Goal: Task Accomplishment & Management: Manage account settings

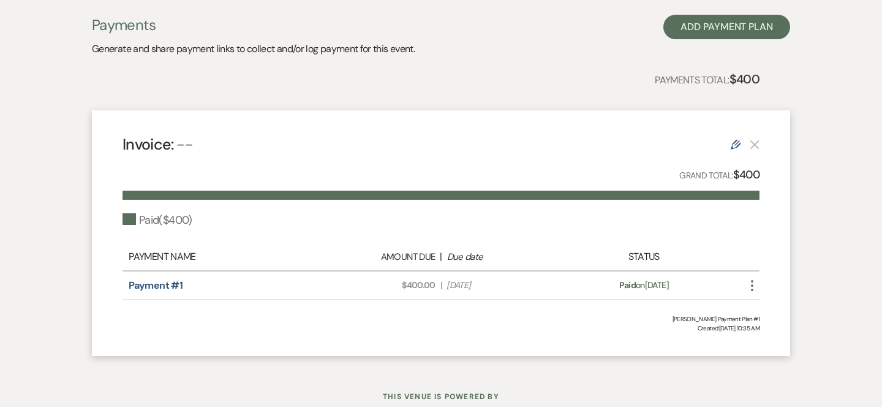
select select "7"
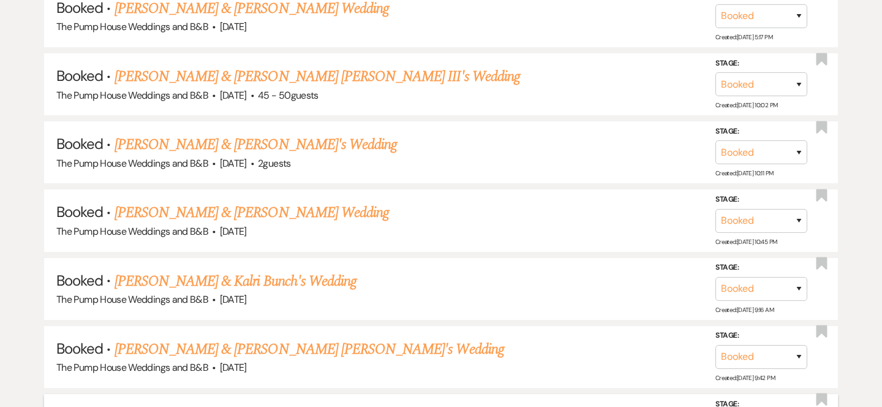
scroll to position [869, 0]
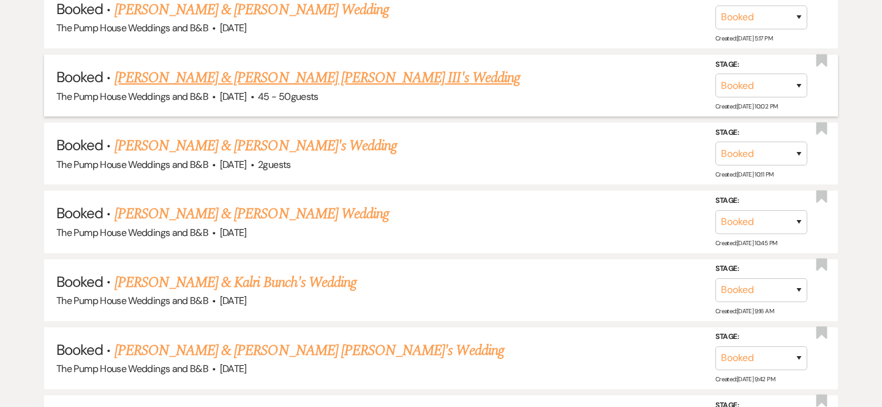
click at [279, 79] on link "[PERSON_NAME] & [PERSON_NAME] [PERSON_NAME] III's Wedding" at bounding box center [318, 78] width 406 height 22
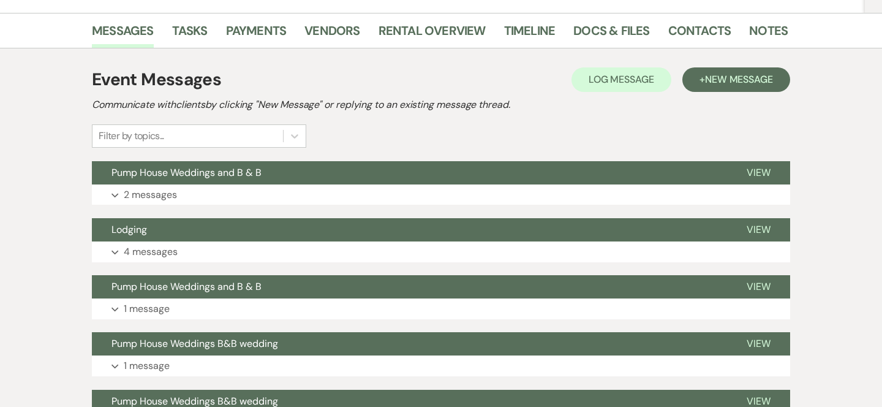
scroll to position [284, 0]
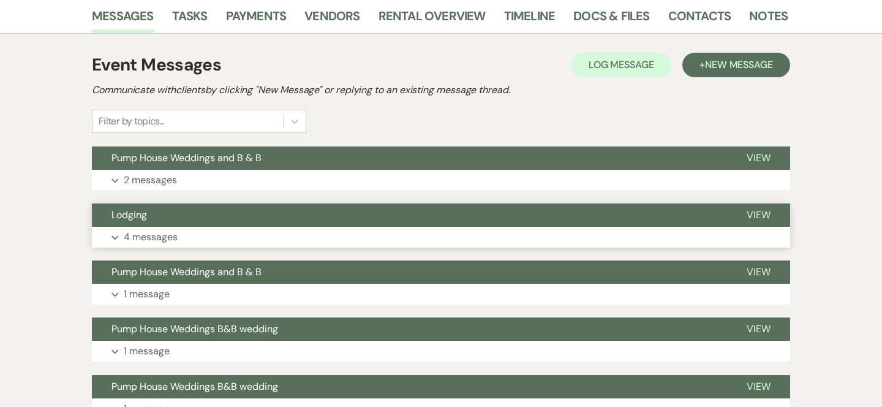
click at [393, 203] on button "Lodging" at bounding box center [409, 214] width 635 height 23
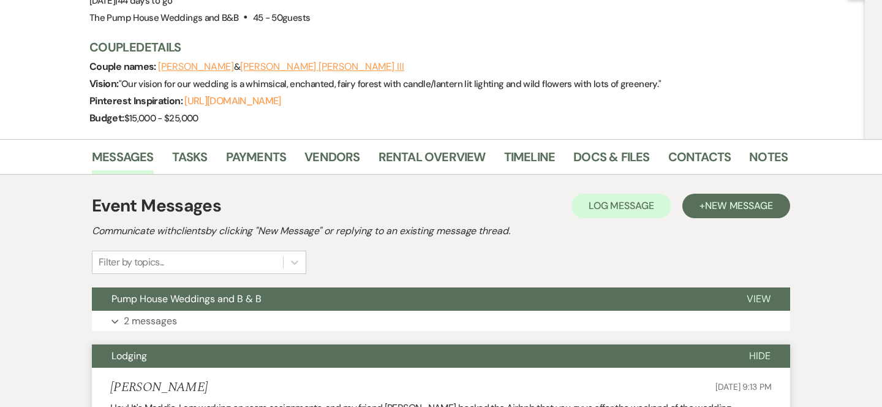
scroll to position [137, 0]
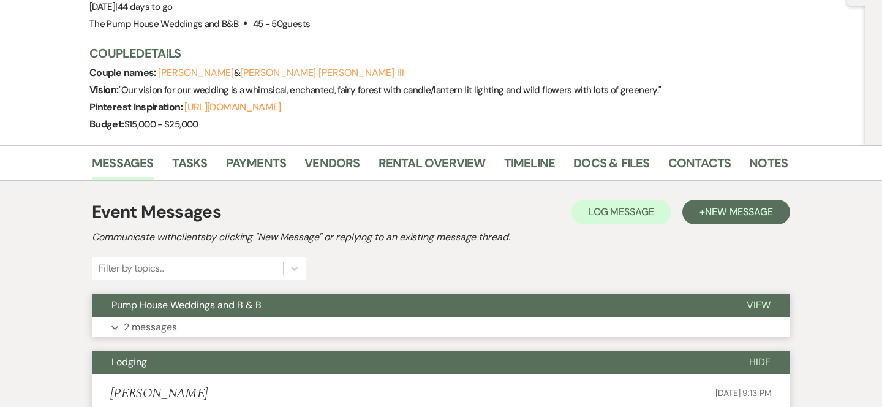
click at [303, 294] on button "Pump House Weddings and B & B" at bounding box center [409, 305] width 635 height 23
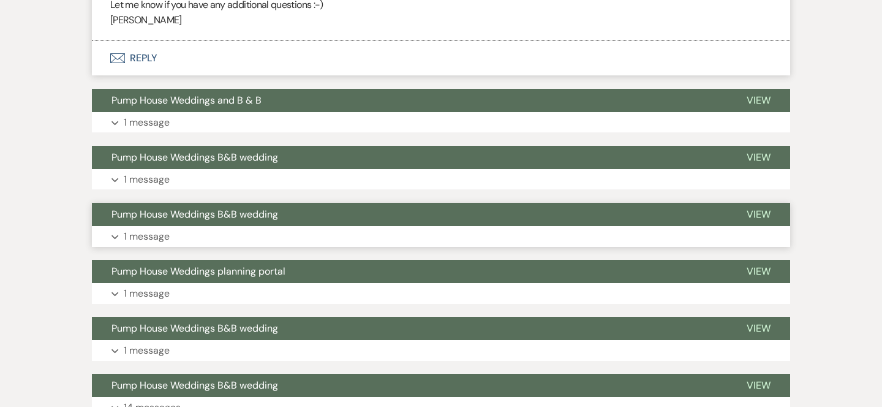
scroll to position [1563, 0]
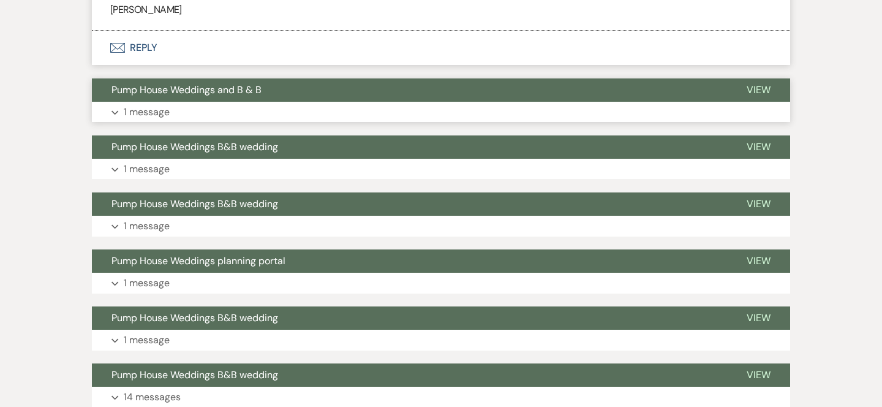
click at [215, 83] on span "Pump House Weddings and B & B" at bounding box center [187, 89] width 150 height 13
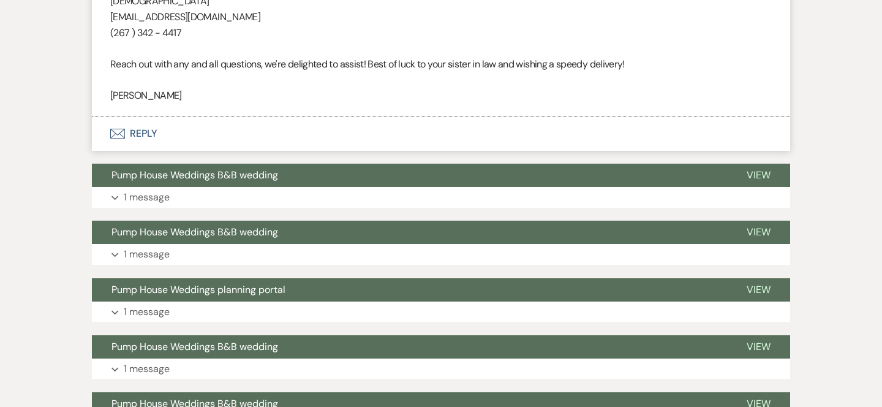
scroll to position [1873, 0]
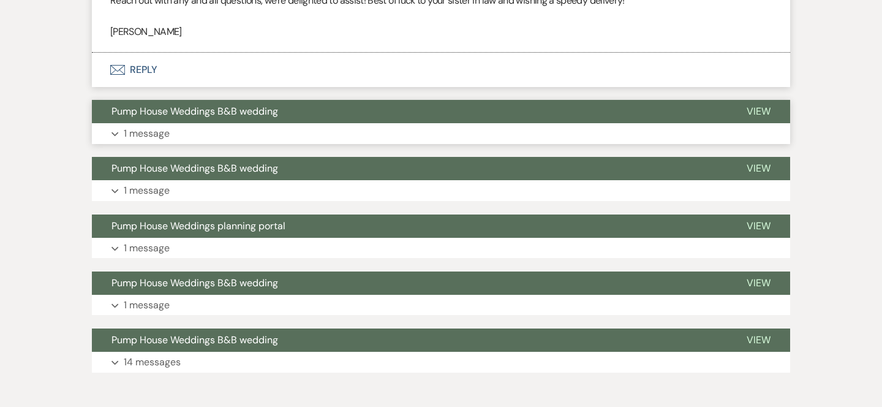
click at [217, 105] on span "Pump House Weddings B&B wedding" at bounding box center [195, 111] width 167 height 13
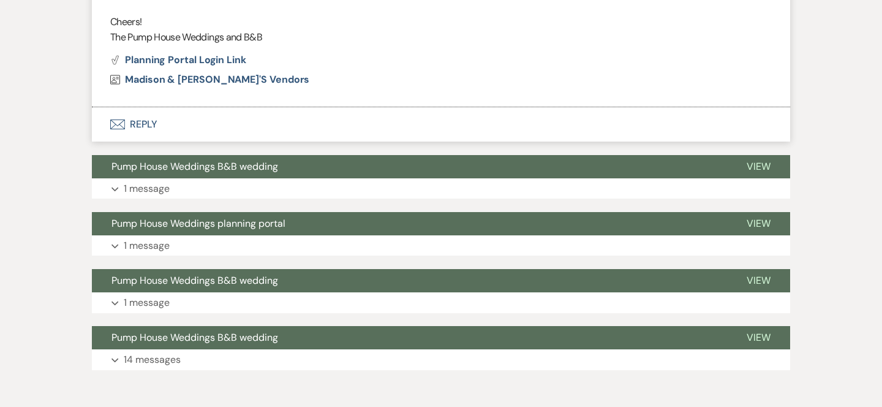
scroll to position [2355, 0]
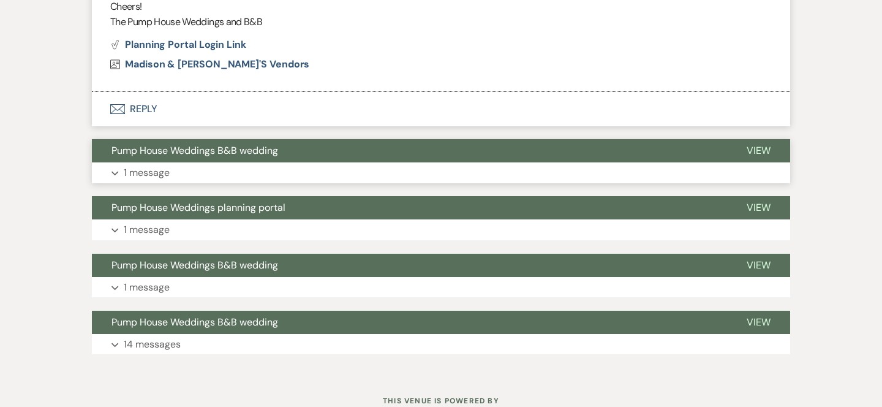
click at [215, 144] on span "Pump House Weddings B&B wedding" at bounding box center [195, 150] width 167 height 13
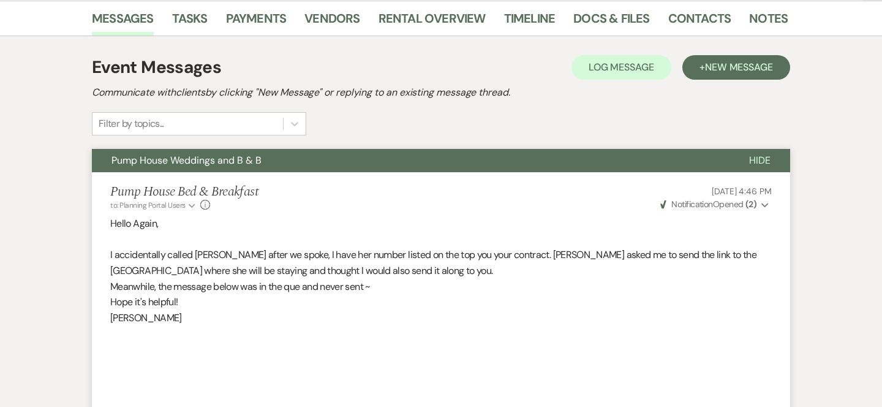
scroll to position [192, 0]
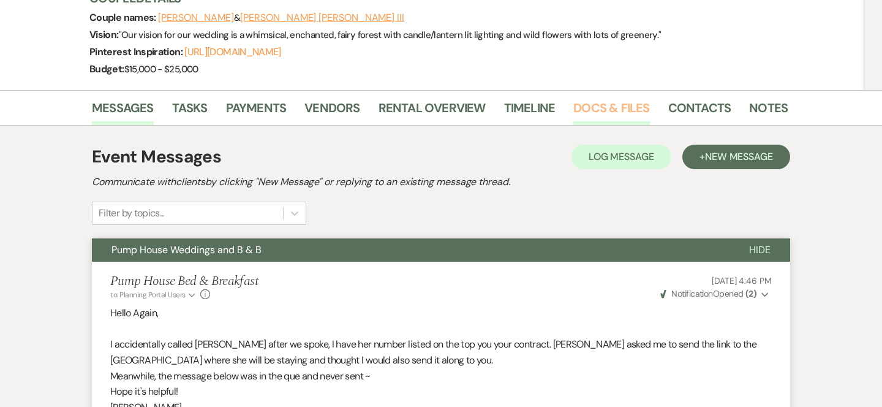
click at [635, 98] on link "Docs & Files" at bounding box center [612, 111] width 76 height 27
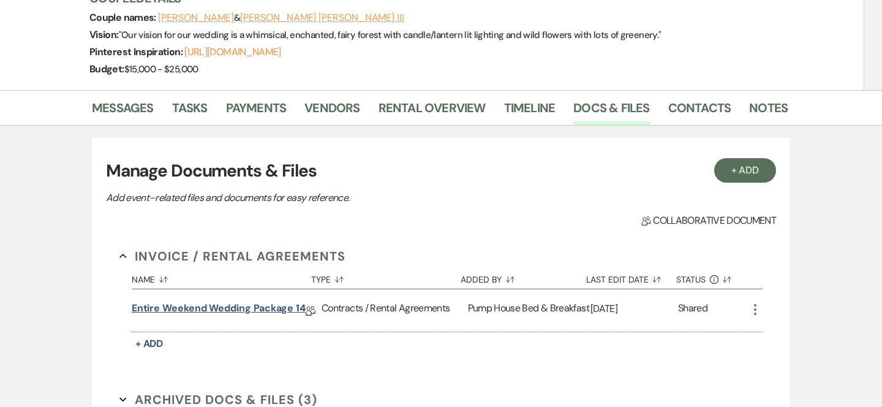
click at [296, 301] on link "Entire Weekend Wedding Package 14" at bounding box center [219, 310] width 174 height 19
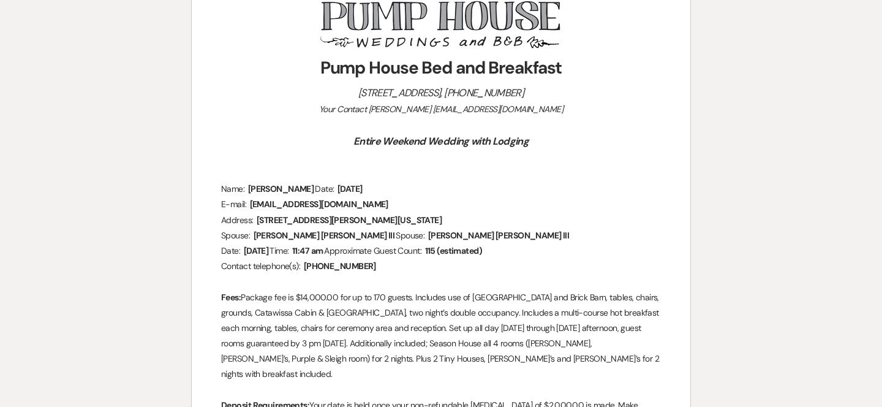
scroll to position [269, 0]
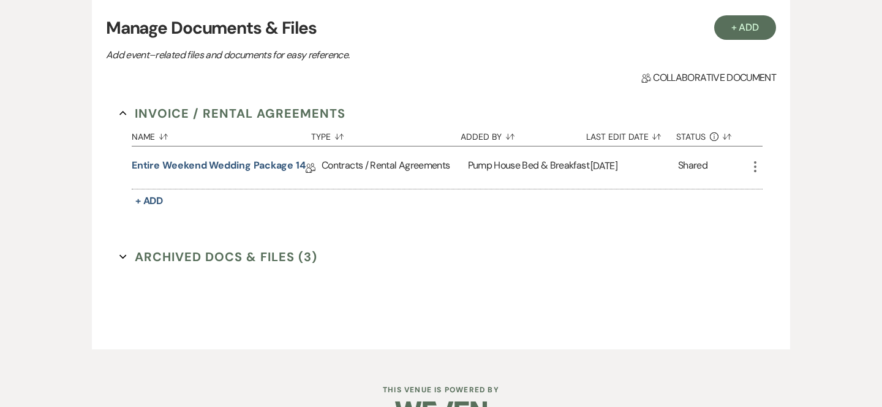
scroll to position [339, 0]
